Goal: Task Accomplishment & Management: Manage account settings

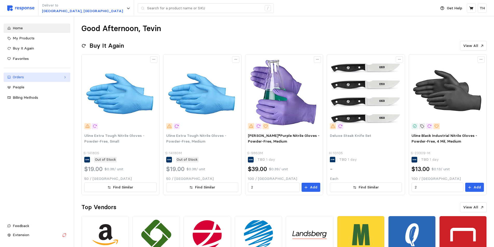
click at [31, 78] on div "Orders" at bounding box center [37, 77] width 49 height 6
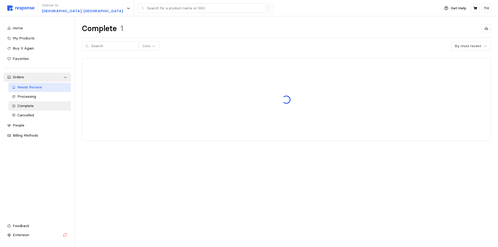
click at [32, 85] on span "Needs Review" at bounding box center [29, 87] width 25 height 5
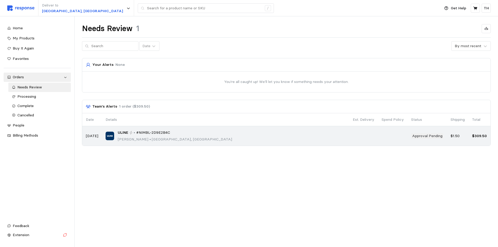
click at [212, 129] on td "ULINE • #NIMBL-2D9E2B4C Tevin Hiatt • Salt Lake City, UT" at bounding box center [225, 135] width 247 height 19
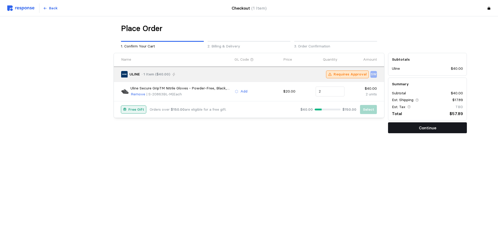
click at [400, 129] on button "Continue" at bounding box center [427, 128] width 79 height 11
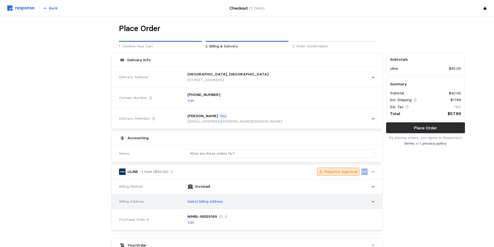
click at [202, 203] on p "Select billing address" at bounding box center [205, 202] width 35 height 6
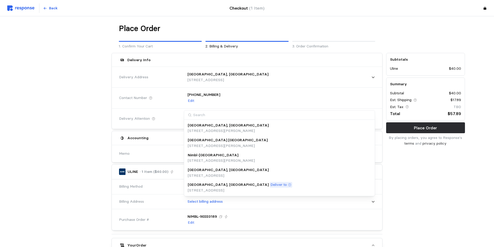
scroll to position [104, 0]
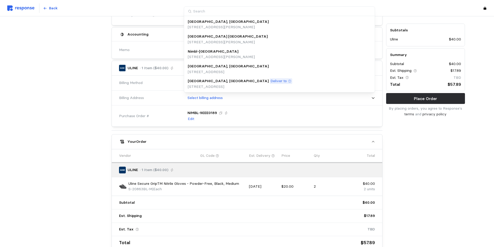
click at [208, 80] on p "[GEOGRAPHIC_DATA], [GEOGRAPHIC_DATA]" at bounding box center [228, 81] width 81 height 6
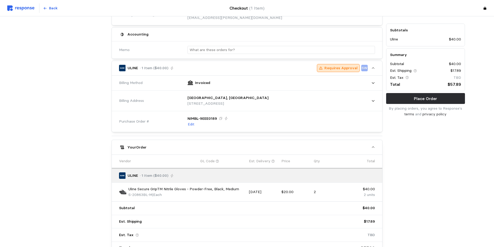
scroll to position [141, 0]
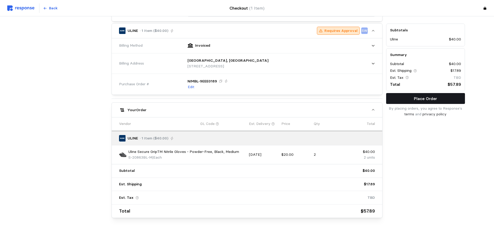
click at [400, 98] on button "Place Order" at bounding box center [425, 98] width 79 height 11
